Goal: Use online tool/utility: Utilize a website feature to perform a specific function

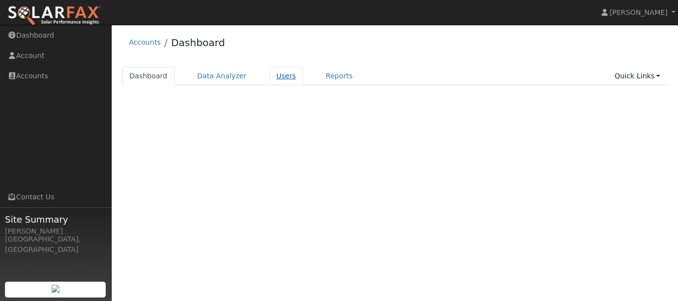
click at [273, 78] on link "Users" at bounding box center [286, 76] width 35 height 18
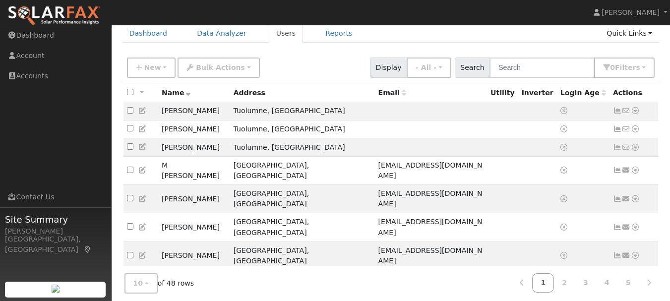
scroll to position [82, 0]
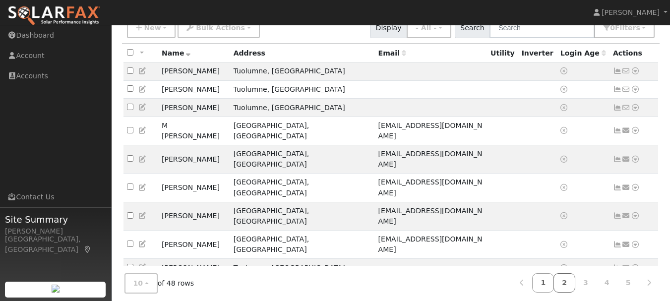
click at [567, 284] on link "2" at bounding box center [565, 282] width 22 height 19
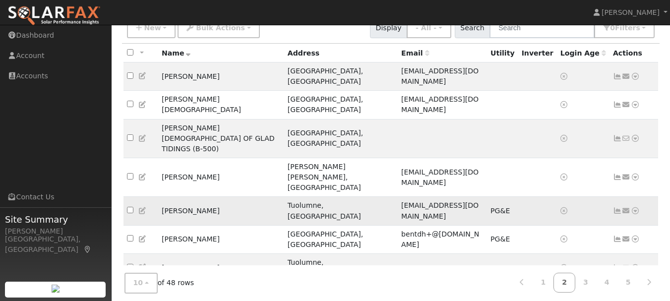
click at [634, 207] on icon at bounding box center [635, 210] width 9 height 7
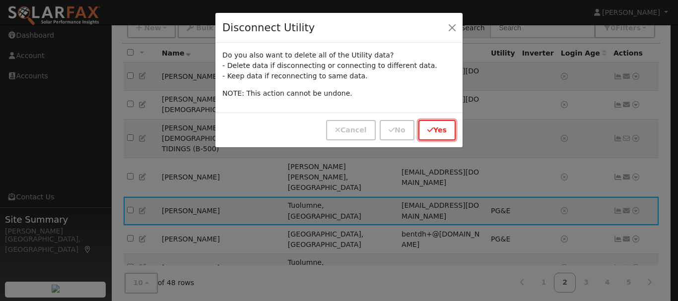
click at [443, 130] on button "Yes" at bounding box center [436, 130] width 37 height 20
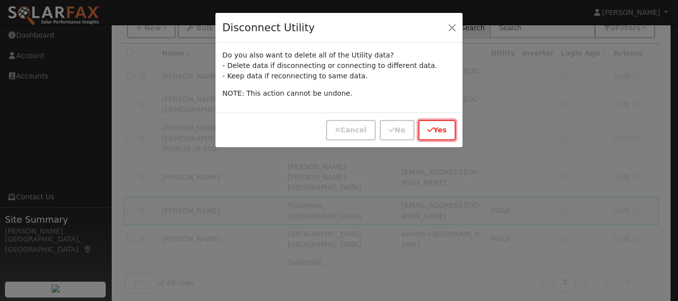
click at [443, 130] on button "Yes" at bounding box center [436, 130] width 37 height 20
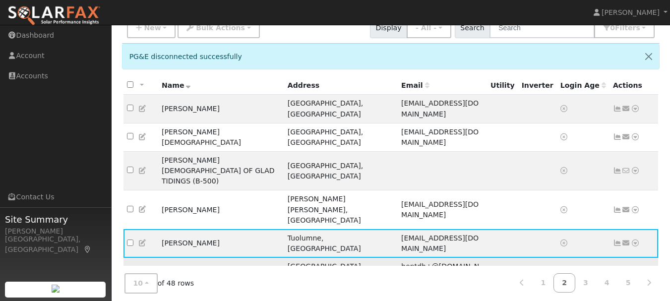
click at [636, 268] on icon at bounding box center [635, 271] width 9 height 7
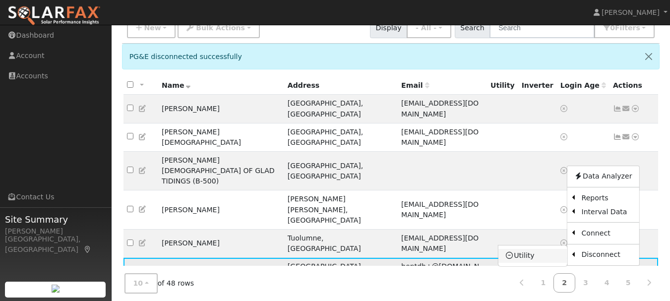
click at [532, 249] on link "Utility" at bounding box center [533, 256] width 69 height 14
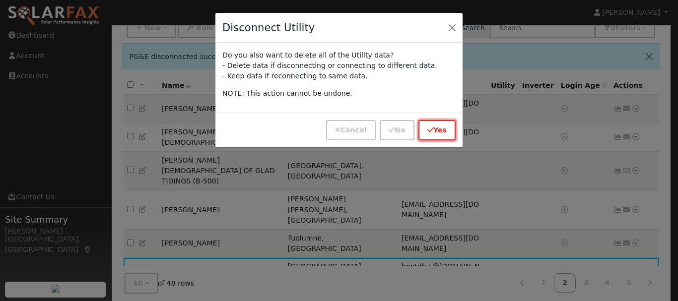
click at [439, 132] on button "Yes" at bounding box center [436, 130] width 37 height 20
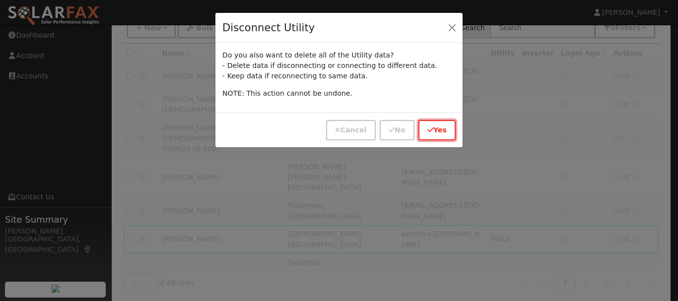
click at [439, 132] on button "Yes" at bounding box center [436, 130] width 37 height 20
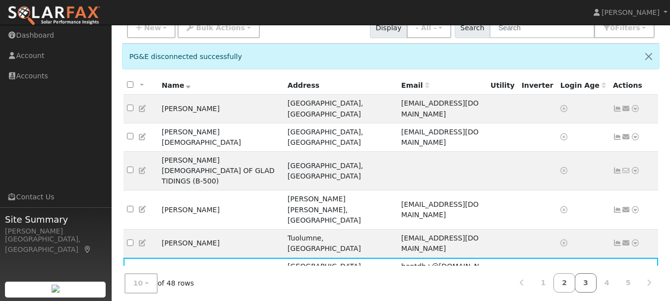
click at [588, 282] on link "3" at bounding box center [586, 282] width 22 height 19
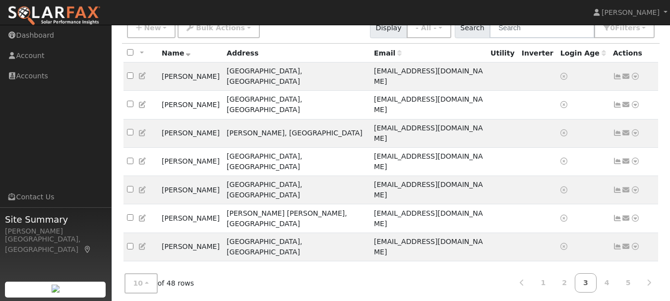
click at [636, 300] on icon at bounding box center [635, 303] width 9 height 7
click at [608, 278] on link "4" at bounding box center [608, 282] width 22 height 19
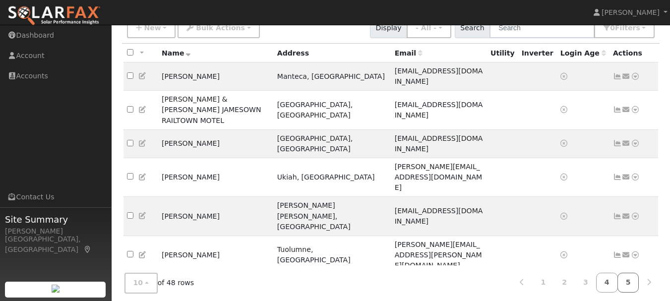
click at [628, 280] on link "5" at bounding box center [629, 282] width 22 height 19
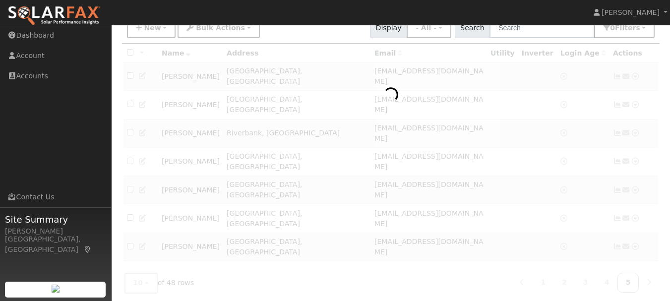
scroll to position [46, 0]
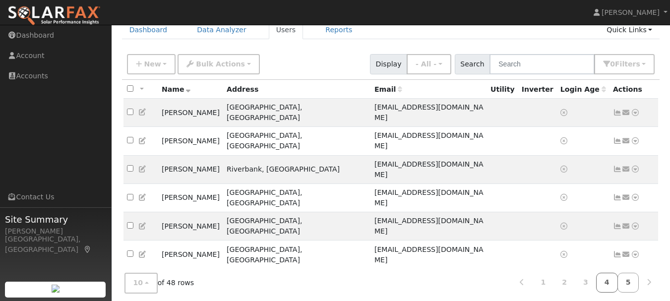
click at [610, 278] on link "4" at bounding box center [608, 282] width 22 height 19
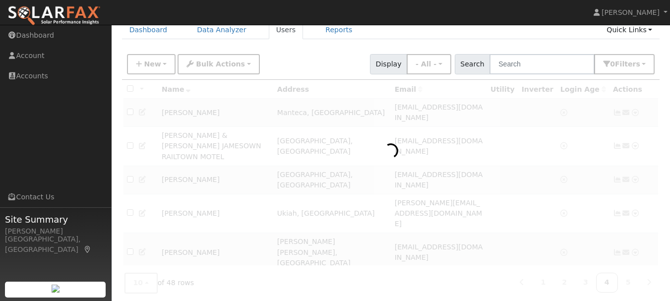
scroll to position [82, 0]
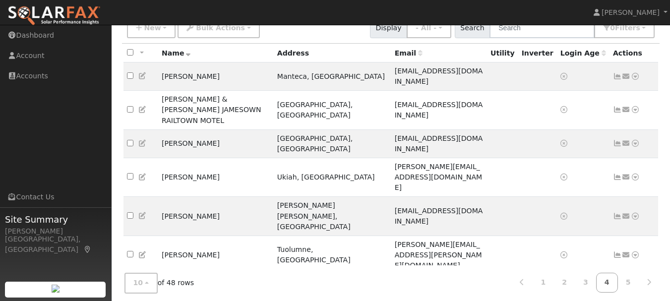
click at [604, 286] on link "Data Analyzer" at bounding box center [603, 293] width 72 height 14
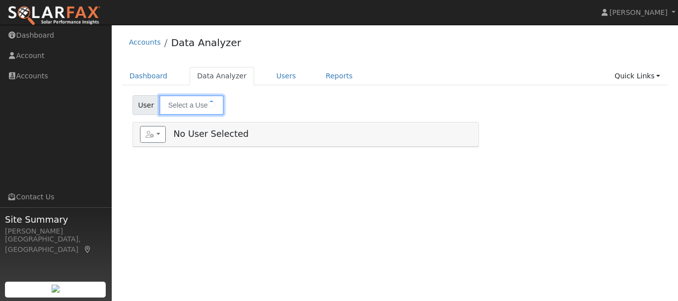
type input "[PERSON_NAME]"
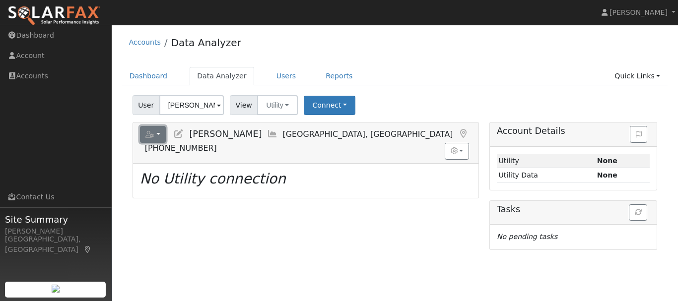
click at [158, 136] on button "button" at bounding box center [153, 134] width 26 height 17
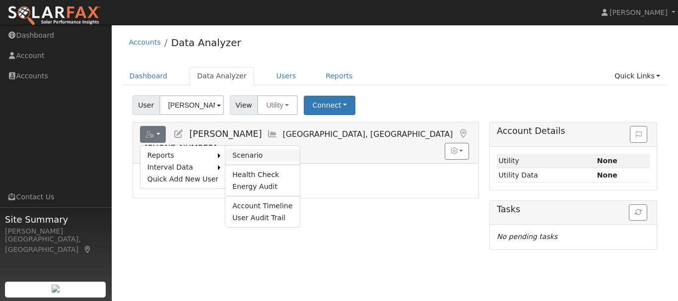
click at [230, 153] on link "Scenario" at bounding box center [262, 155] width 74 height 12
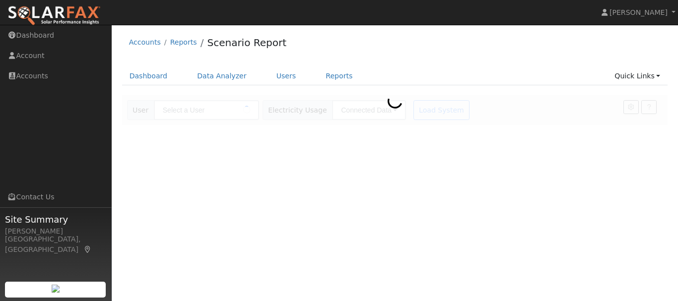
type input "[PERSON_NAME]"
type input "Pacific Gas & Electric"
